Goal: Transaction & Acquisition: Purchase product/service

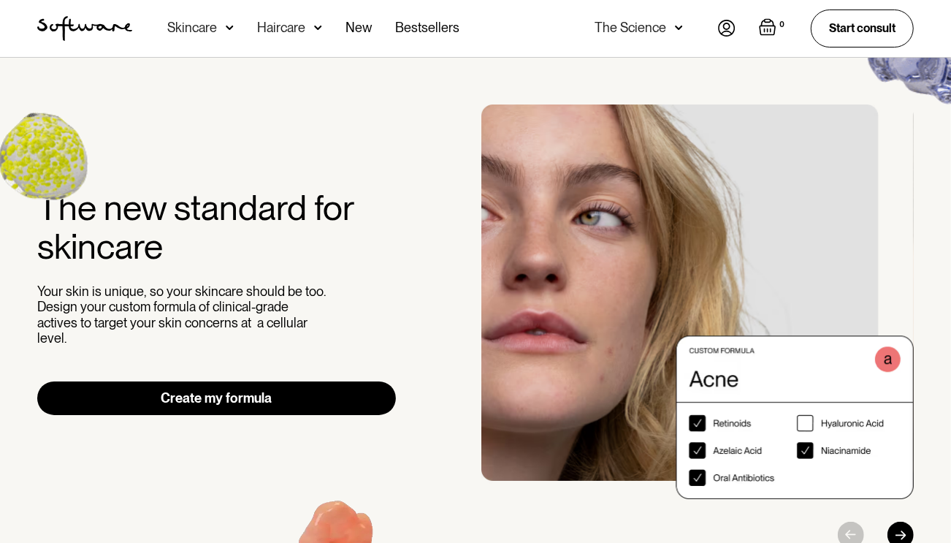
click at [719, 31] on img at bounding box center [727, 28] width 18 height 17
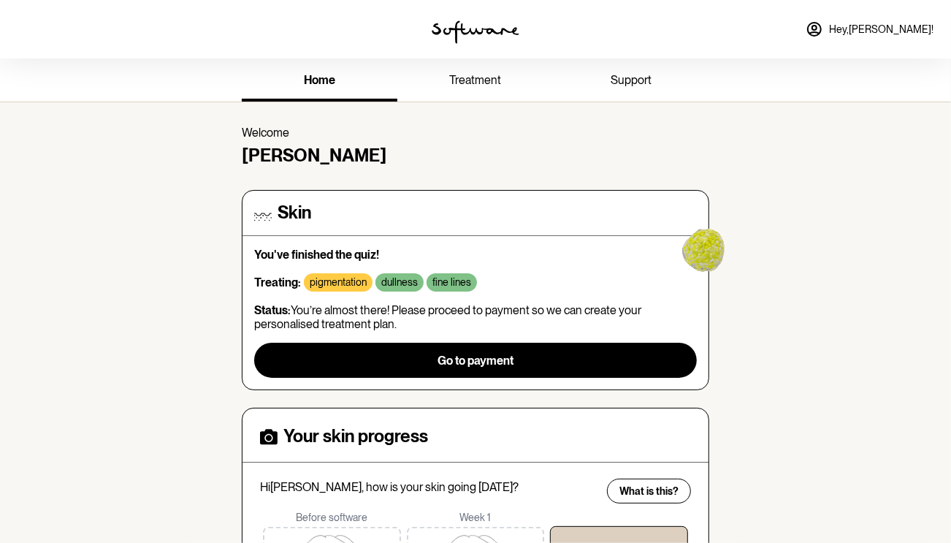
click at [480, 79] on span "treatment" at bounding box center [475, 80] width 52 height 14
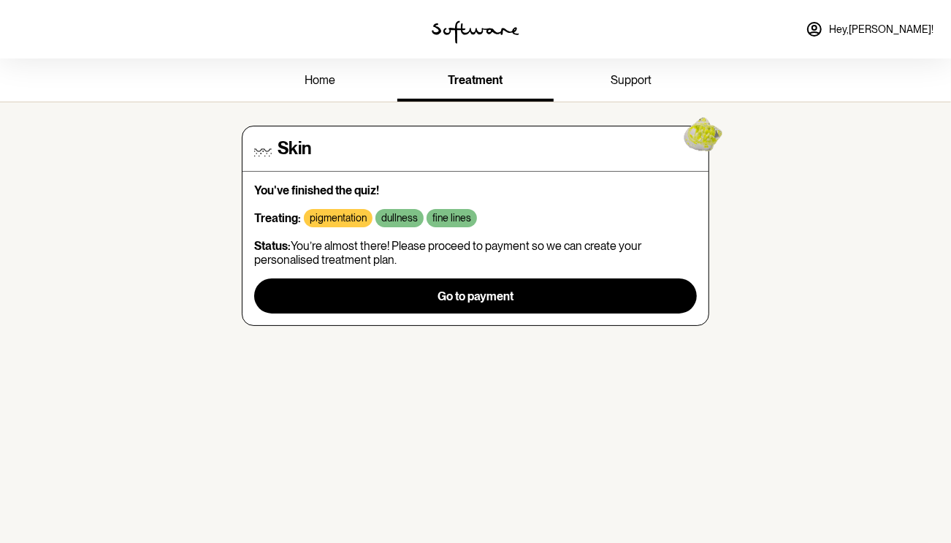
click at [311, 86] on span "home" at bounding box center [320, 80] width 31 height 14
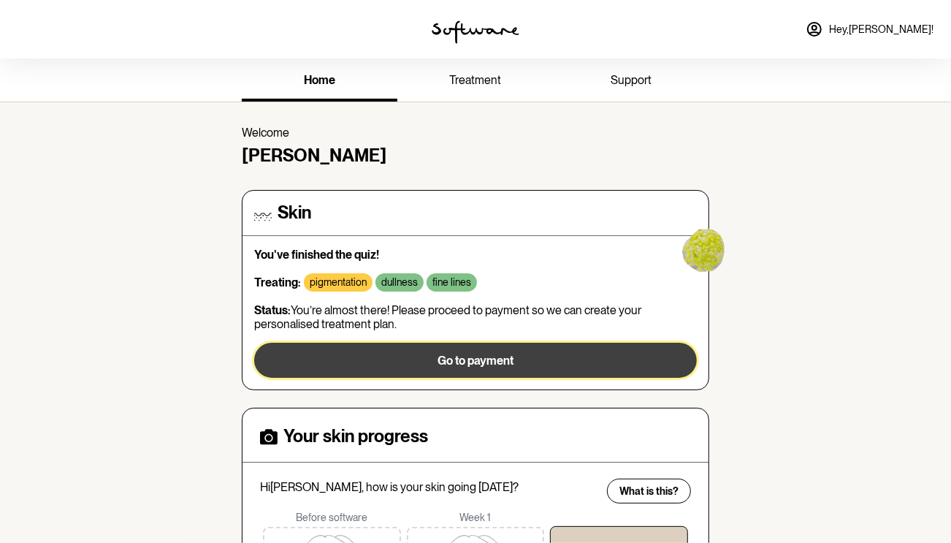
click at [475, 358] on span "Go to payment" at bounding box center [476, 361] width 76 height 14
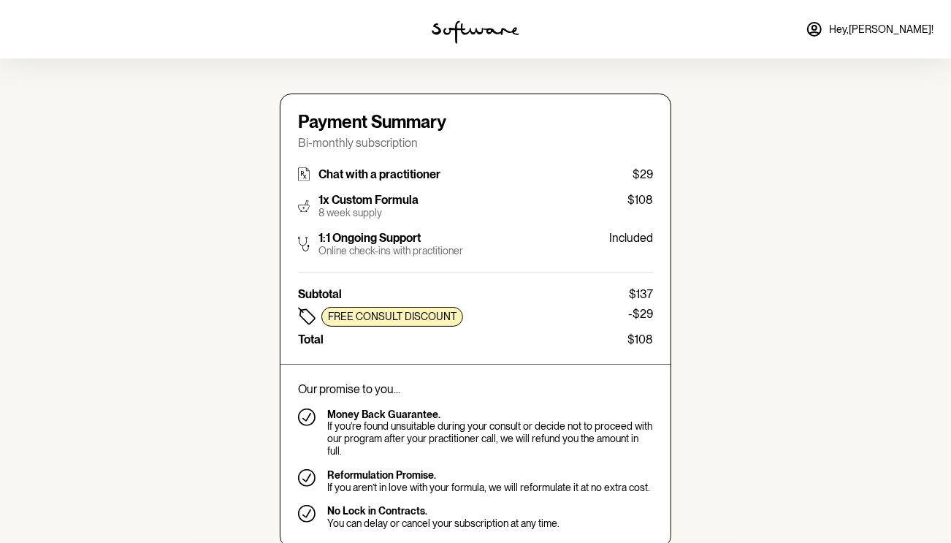
type input "[EMAIL_ADDRESS][DOMAIN_NAME]"
type input "[PHONE_NUMBER]"
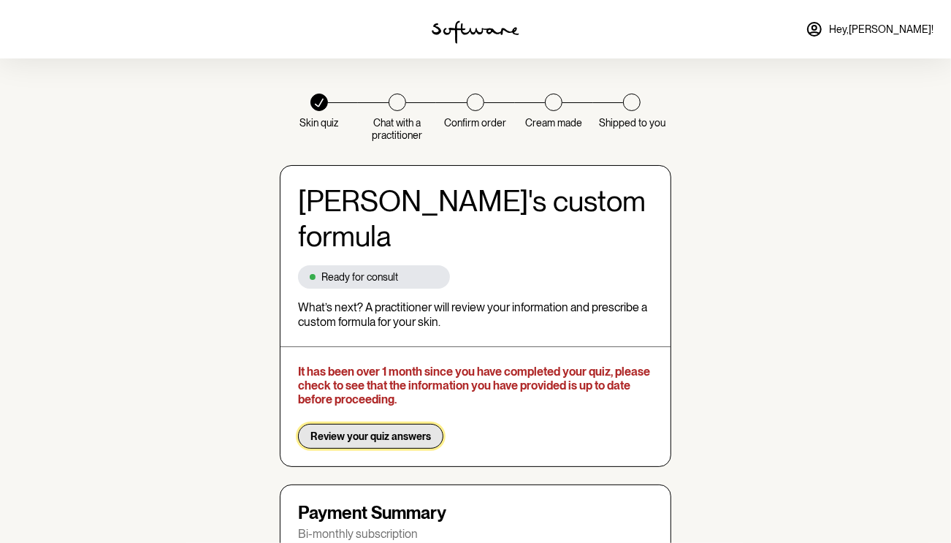
click at [378, 430] on span "Review your quiz answers" at bounding box center [370, 436] width 121 height 12
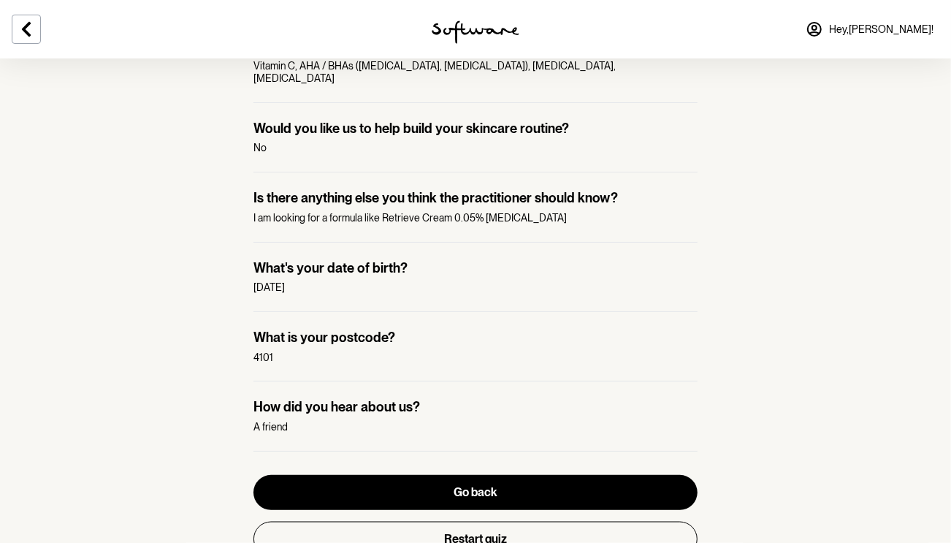
scroll to position [1174, 0]
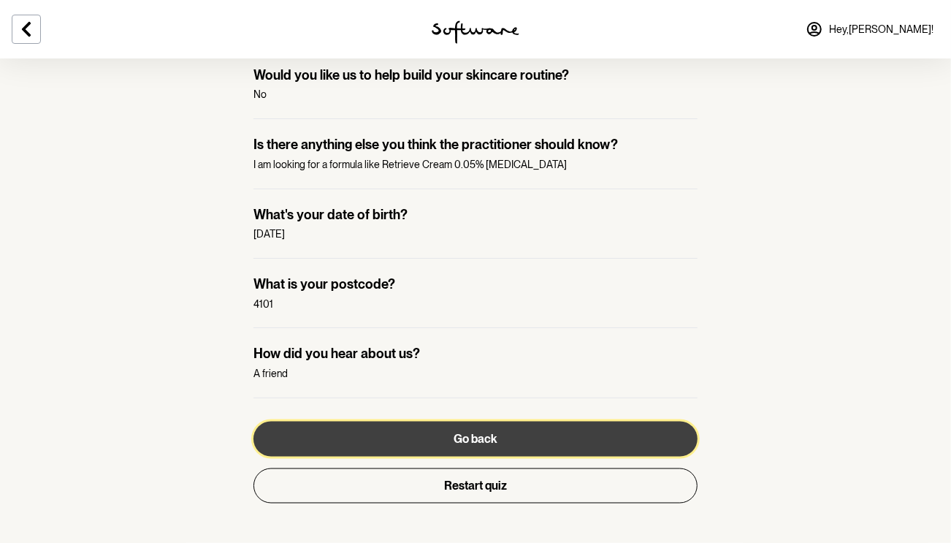
click at [541, 424] on button "Go back" at bounding box center [475, 438] width 444 height 35
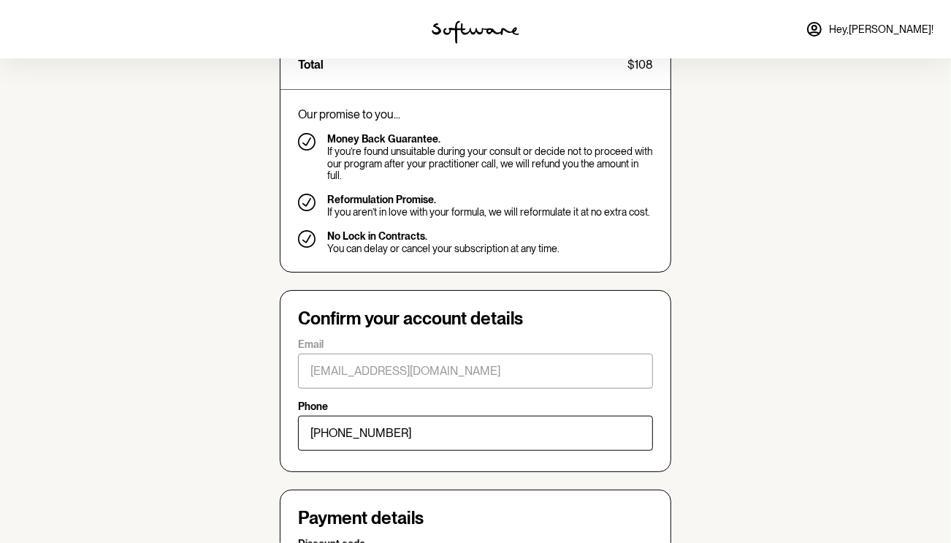
scroll to position [438, 0]
